Goal: Use online tool/utility

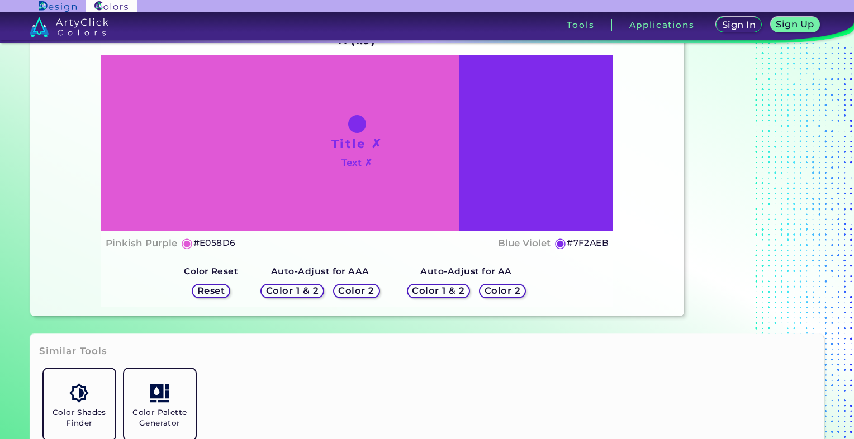
scroll to position [112, 0]
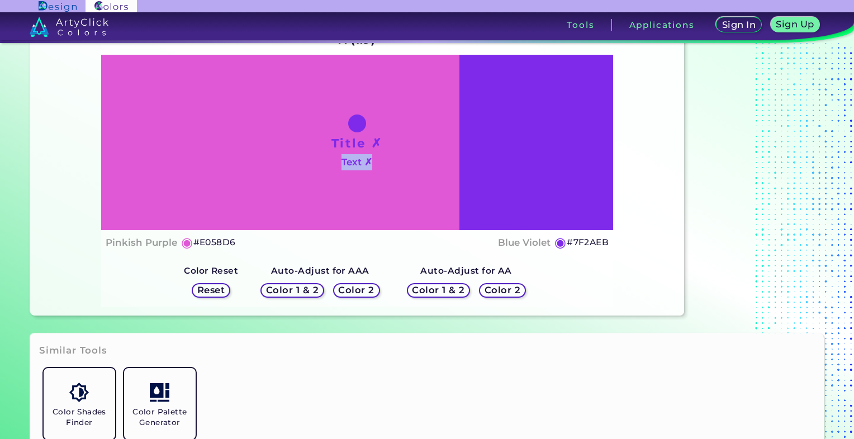
drag, startPoint x: 0, startPoint y: 0, endPoint x: 407, endPoint y: 197, distance: 452.0
click at [407, 197] on div "Title ✗ Text ✗" at bounding box center [357, 142] width 512 height 175
click at [413, 178] on div "Title ✗ Text ✗" at bounding box center [357, 142] width 512 height 175
click at [488, 137] on div "Title ✗ Text ✗" at bounding box center [357, 142] width 512 height 175
click at [527, 155] on div "Title ✗ Text ✗" at bounding box center [357, 142] width 512 height 175
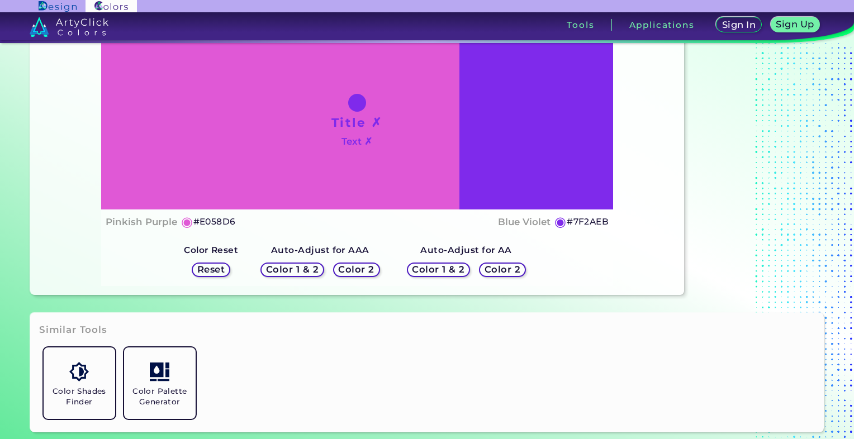
scroll to position [168, 0]
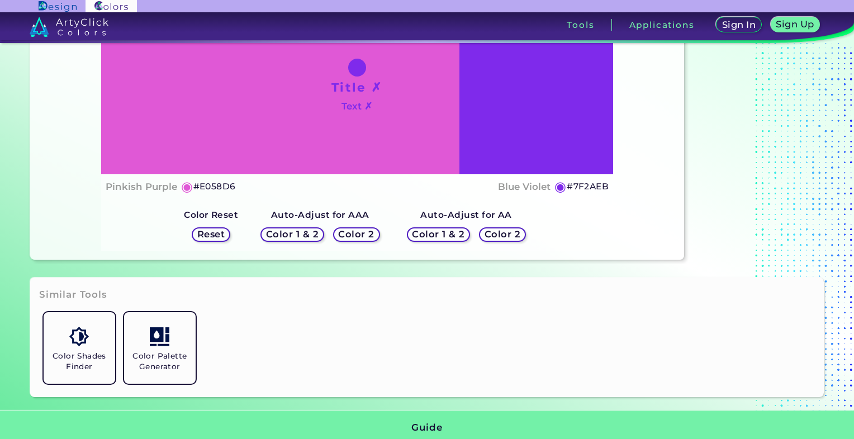
click at [311, 236] on h5 "Color 1 & 2" at bounding box center [291, 234] width 47 height 8
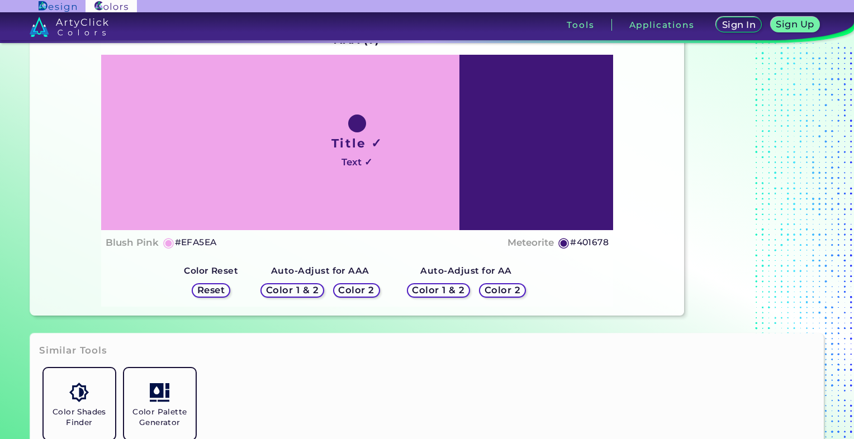
scroll to position [56, 0]
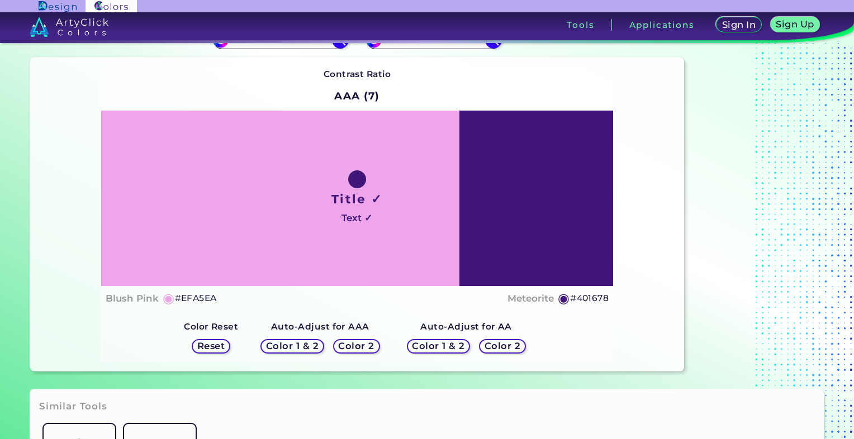
click at [361, 349] on h5 "Color 2" at bounding box center [356, 346] width 32 height 8
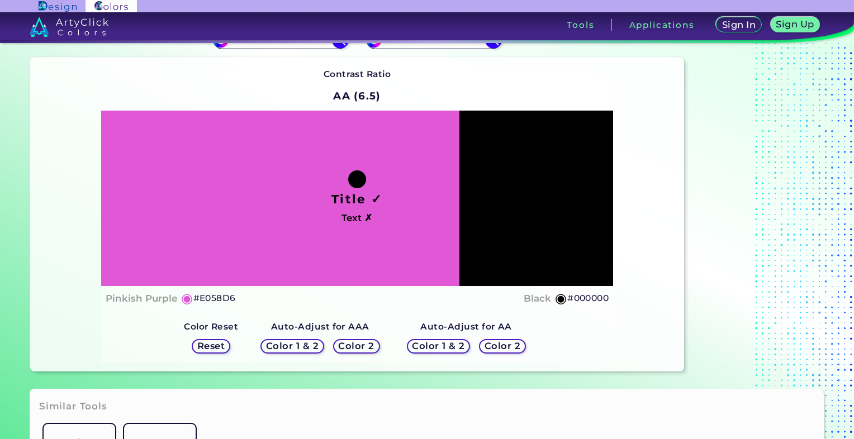
click at [317, 346] on h5 "Color 1 & 2" at bounding box center [292, 346] width 51 height 9
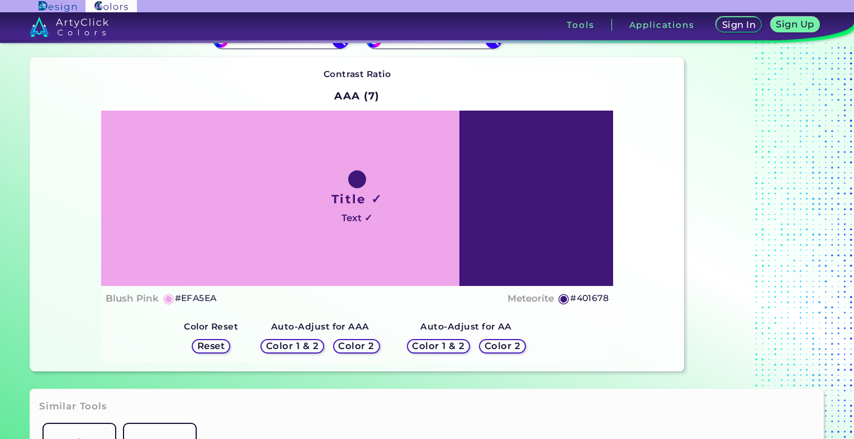
click at [346, 350] on h5 "Color 2" at bounding box center [356, 346] width 33 height 8
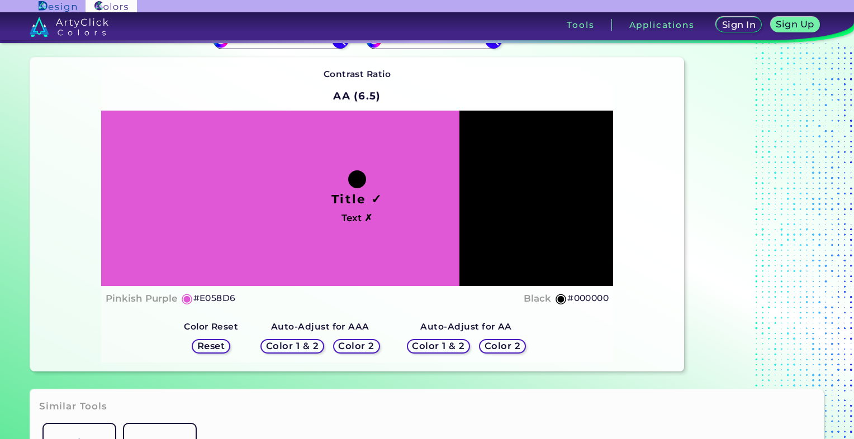
click at [316, 351] on div "Color 1 & 2" at bounding box center [292, 346] width 58 height 13
click at [315, 342] on h5 "Color 1 & 2" at bounding box center [291, 346] width 47 height 8
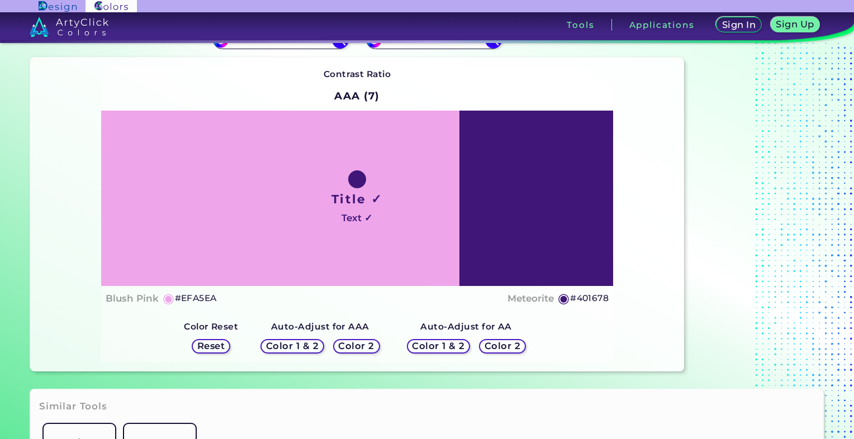
click at [342, 337] on div "Color 1 & 2 Color 2" at bounding box center [320, 346] width 128 height 23
click at [351, 347] on h5 "Color 2" at bounding box center [356, 346] width 32 height 8
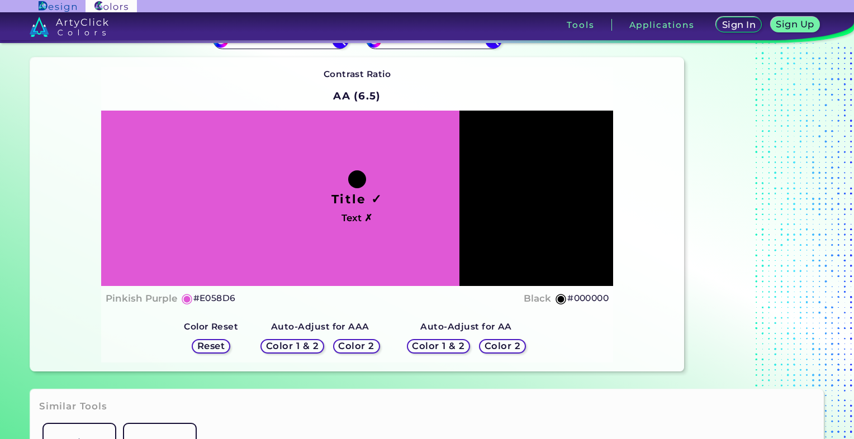
click at [452, 347] on h5 "Color 1 & 2" at bounding box center [437, 346] width 47 height 8
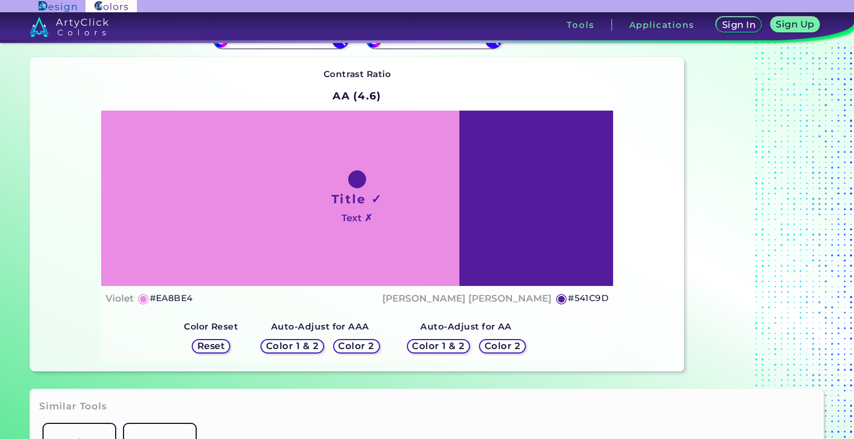
click at [497, 349] on h5 "Color 2" at bounding box center [502, 346] width 32 height 8
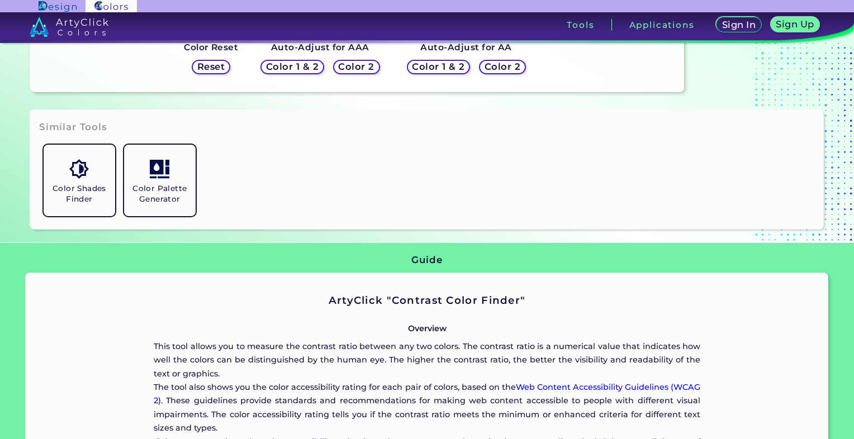
scroll to position [391, 0]
